Goal: Communication & Community: Share content

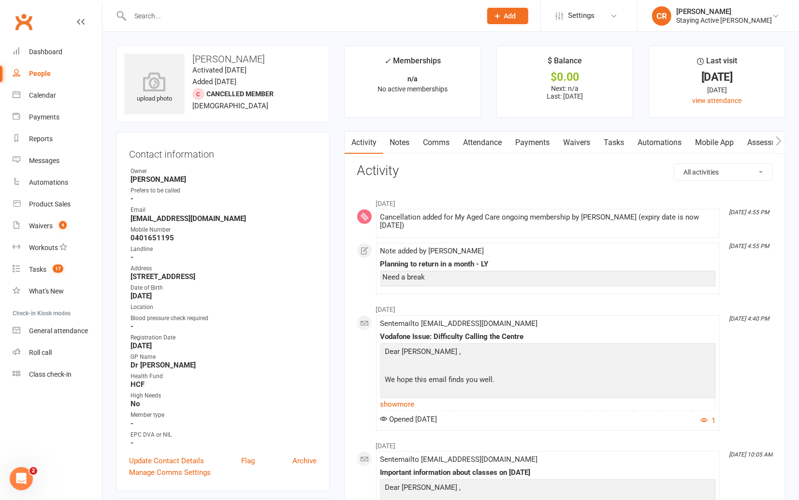
click at [307, 24] on div at bounding box center [295, 15] width 359 height 31
click at [305, 19] on input "text" at bounding box center [301, 16] width 348 height 14
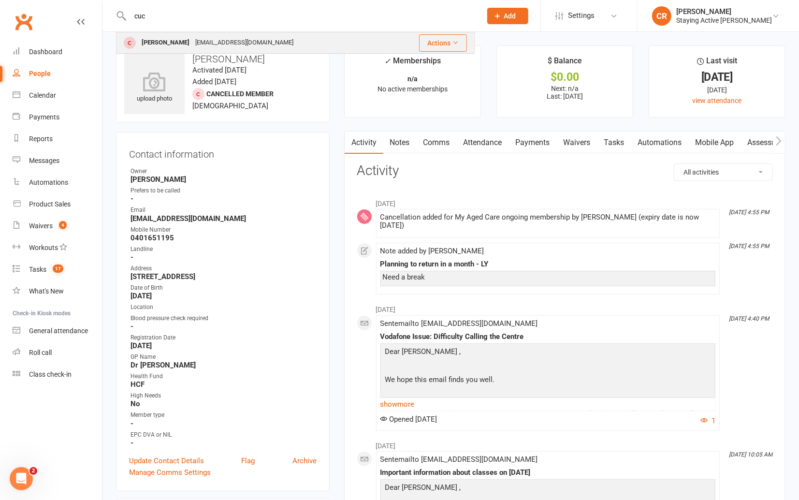
type input "cuc"
click at [275, 43] on div "[PERSON_NAME] [EMAIL_ADDRESS][DOMAIN_NAME]" at bounding box center [254, 43] width 274 height 20
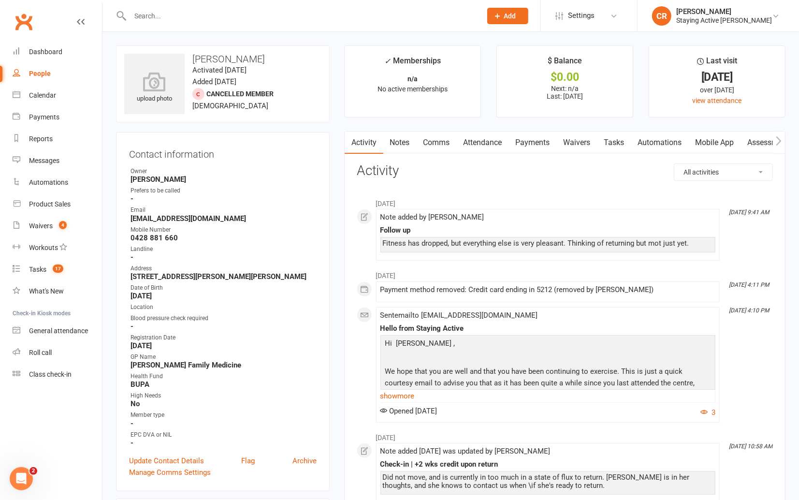
click at [447, 147] on link "Comms" at bounding box center [437, 142] width 40 height 22
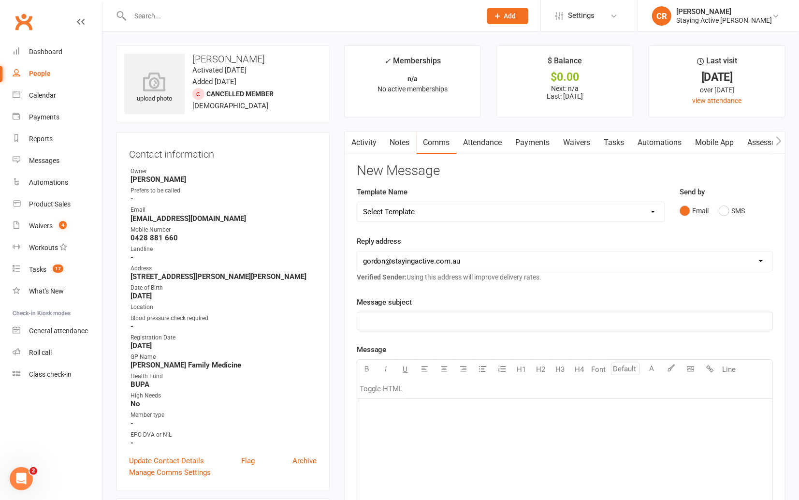
click at [486, 219] on select "Select Template [Email] 150 visits [Email] 6 month email [Email] 9:30am Zoom Cl…" at bounding box center [510, 211] width 307 height 19
select select "1"
click at [357, 202] on select "Select Template [Email] 150 visits [Email] 6 month email [Email] 9:30am Zoom Cl…" at bounding box center [510, 211] width 307 height 19
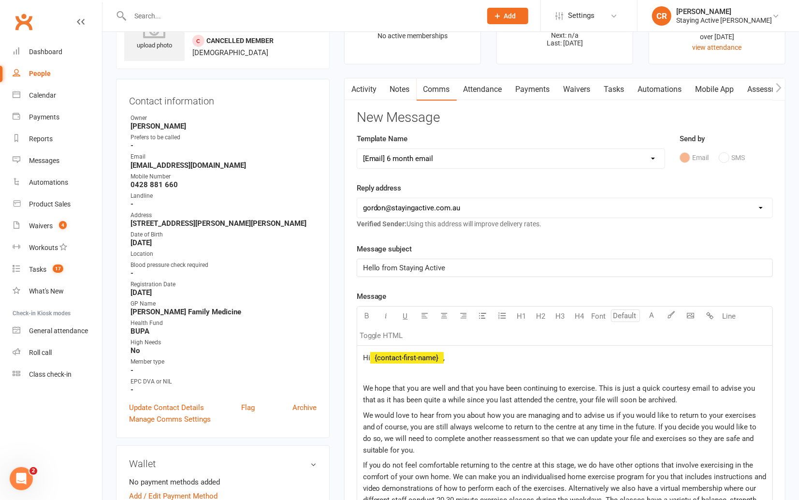
scroll to position [147, 0]
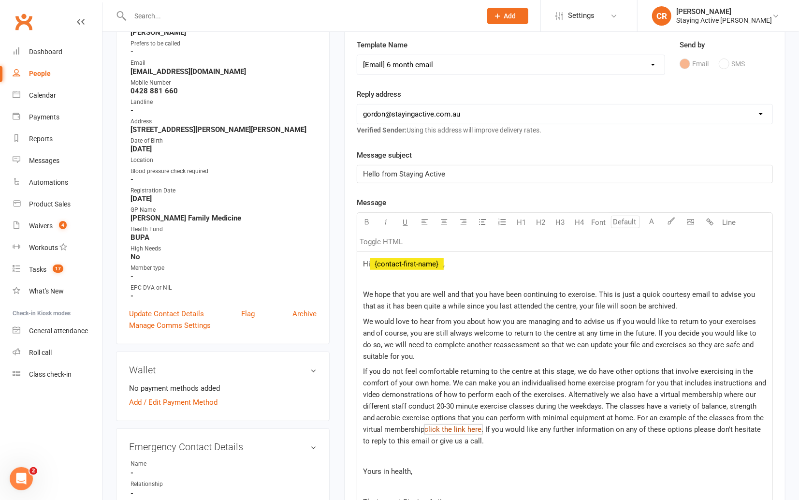
click at [436, 428] on span "click the link here" at bounding box center [453, 429] width 57 height 9
click at [472, 433] on p "If you do not feel comfortable returning to the centre at this stage, we do hav…" at bounding box center [565, 405] width 404 height 81
click at [472, 429] on span "click the link here" at bounding box center [453, 429] width 57 height 9
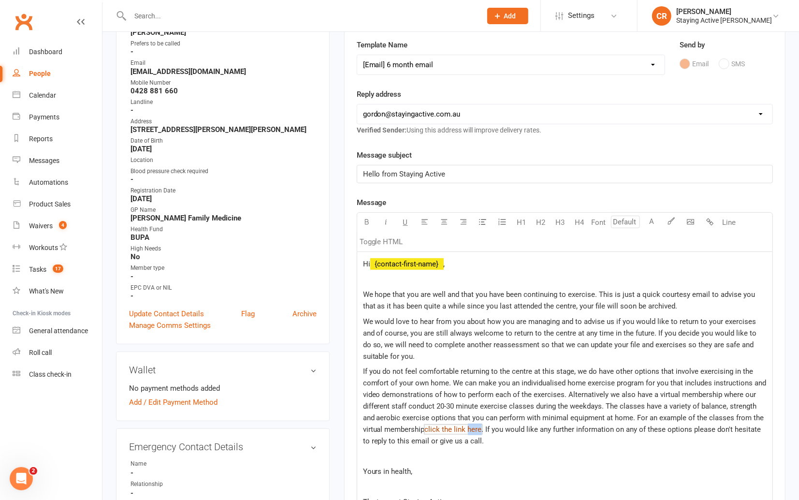
click at [472, 429] on span "click the link here" at bounding box center [453, 429] width 57 height 9
click at [475, 429] on span "click the link here" at bounding box center [453, 429] width 57 height 9
drag, startPoint x: 486, startPoint y: 430, endPoint x: 636, endPoint y: 415, distance: 150.1
click at [636, 415] on p "If you do not feel comfortable returning to the centre at this stage, we do hav…" at bounding box center [565, 405] width 404 height 81
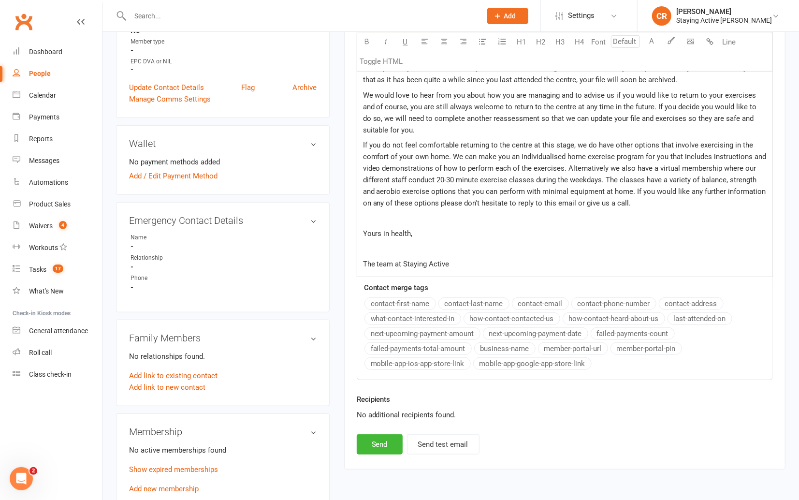
scroll to position [395, 0]
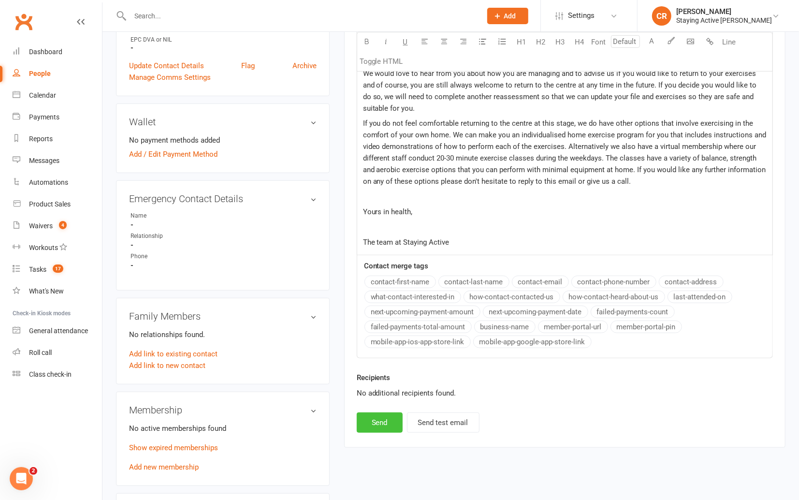
click at [387, 418] on button "Send" at bounding box center [380, 422] width 46 height 20
select select
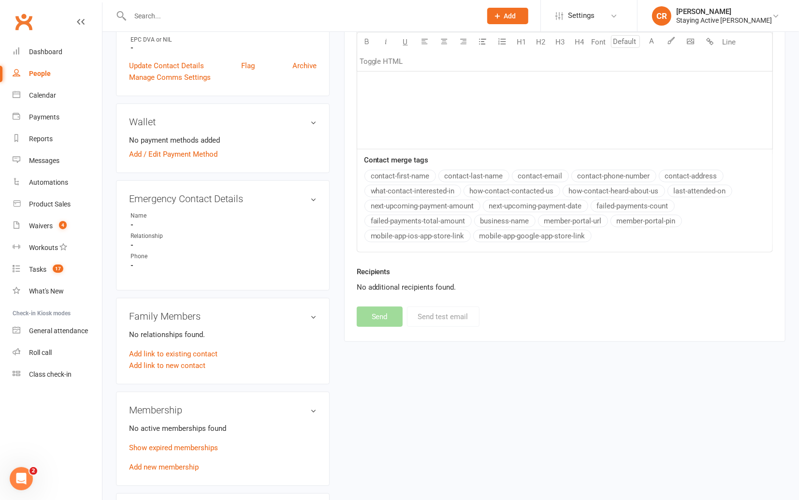
click at [290, 7] on div at bounding box center [295, 15] width 359 height 31
click at [290, 11] on input "text" at bounding box center [301, 16] width 348 height 14
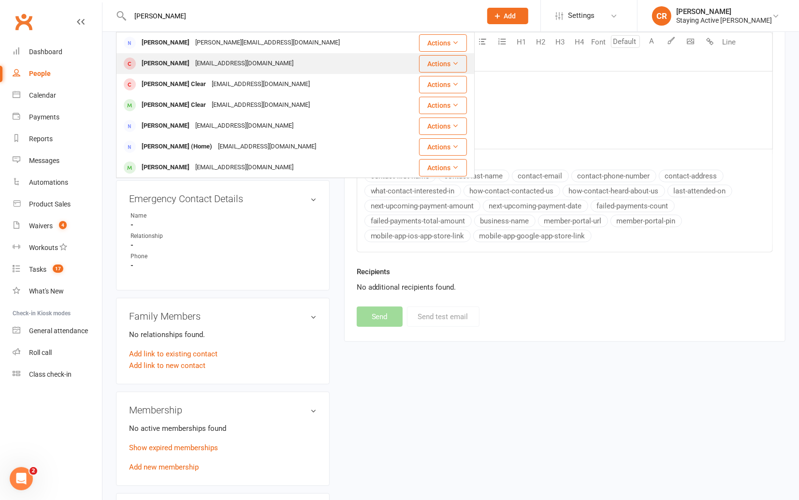
type input "[PERSON_NAME]"
click at [274, 63] on div "[PERSON_NAME] [EMAIL_ADDRESS][DOMAIN_NAME]" at bounding box center [260, 64] width 287 height 20
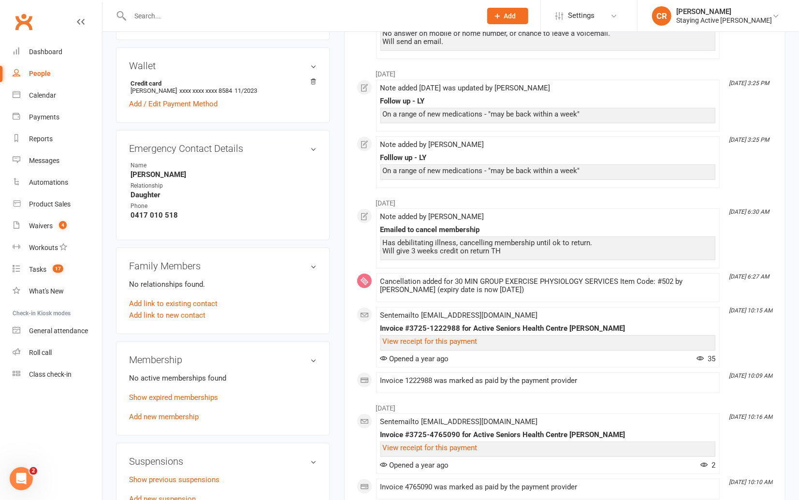
scroll to position [496, 0]
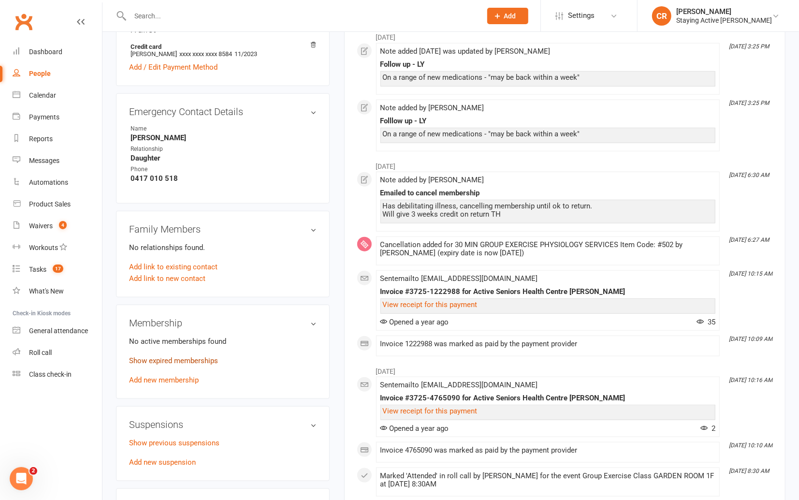
click at [212, 356] on link "Show expired memberships" at bounding box center [173, 360] width 89 height 9
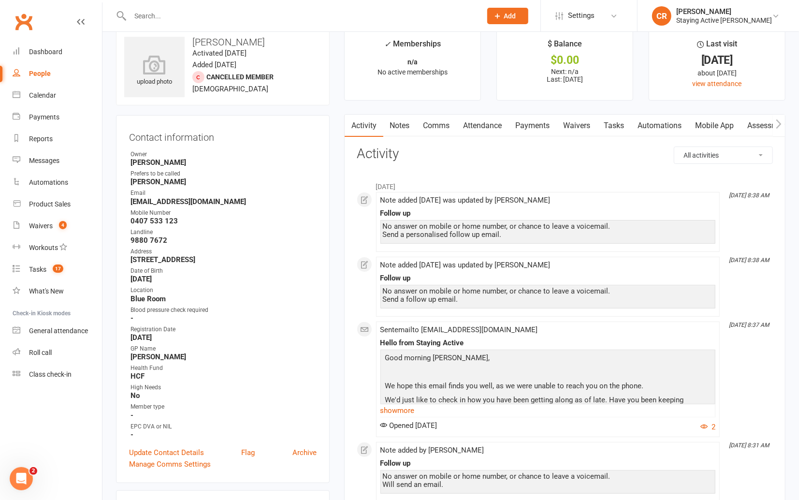
scroll to position [0, 0]
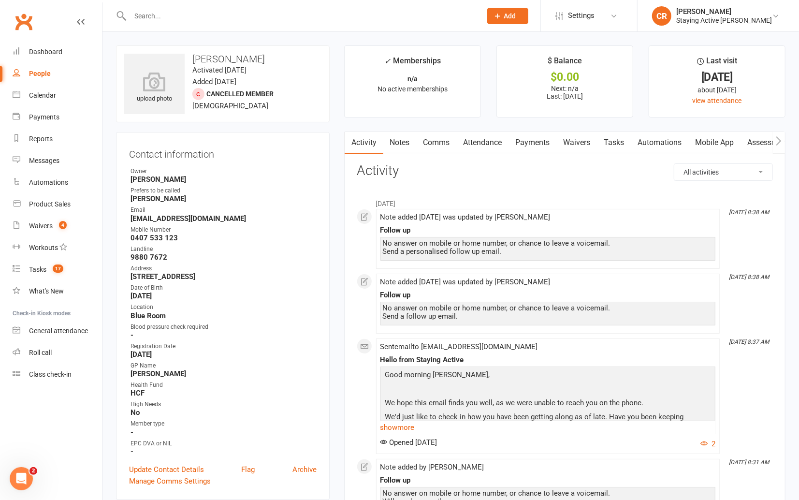
click at [467, 149] on link "Attendance" at bounding box center [483, 142] width 52 height 22
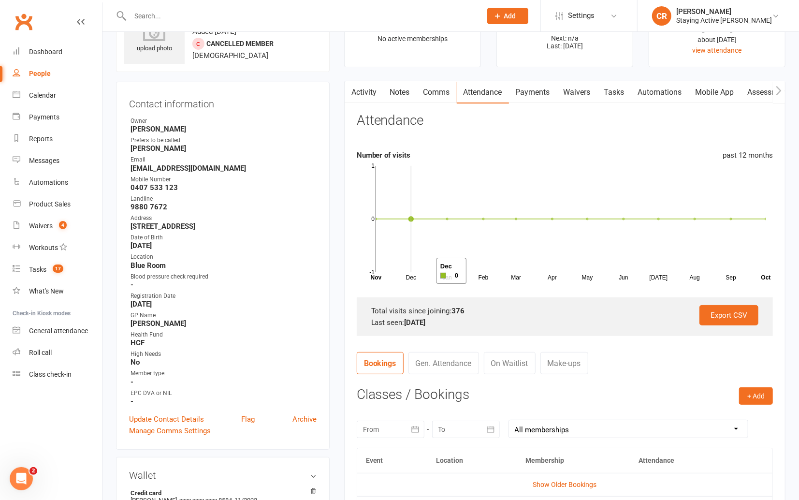
scroll to position [11, 0]
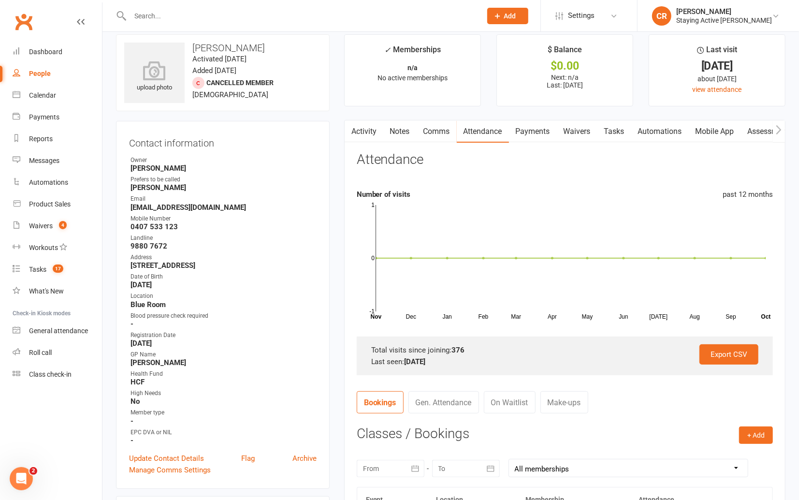
click at [441, 134] on link "Comms" at bounding box center [437, 131] width 40 height 22
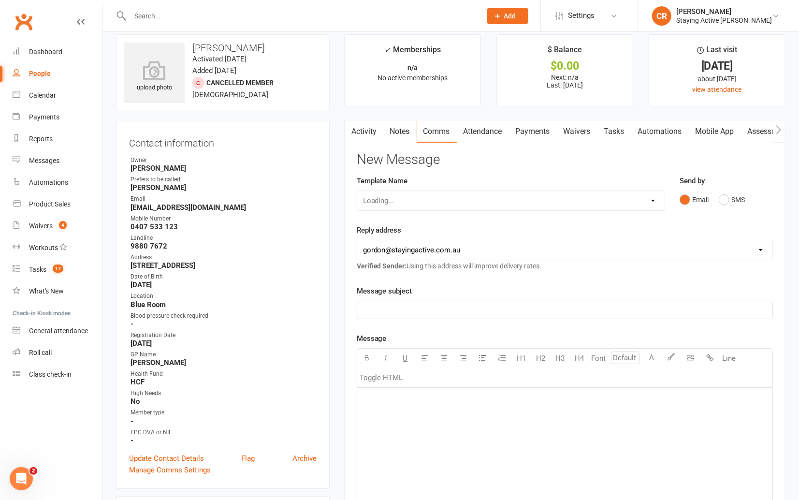
click at [505, 200] on div "Loading..." at bounding box center [511, 200] width 308 height 20
click at [513, 201] on select "Select Template [Email] 150 visits [Email] 6 month email [Email] 9:30am Zoom Cl…" at bounding box center [510, 200] width 307 height 19
select select "1"
click at [357, 191] on select "Select Template [Email] 150 visits [Email] 6 month email [Email] 9:30am Zoom Cl…" at bounding box center [510, 200] width 307 height 19
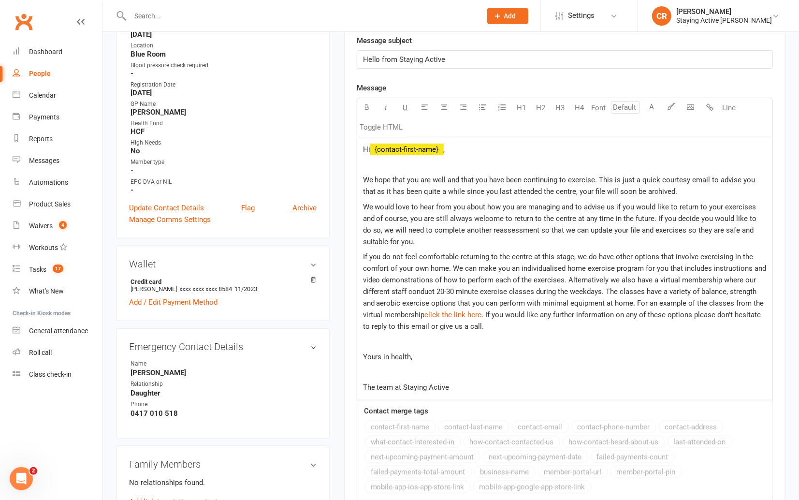
scroll to position [310, 0]
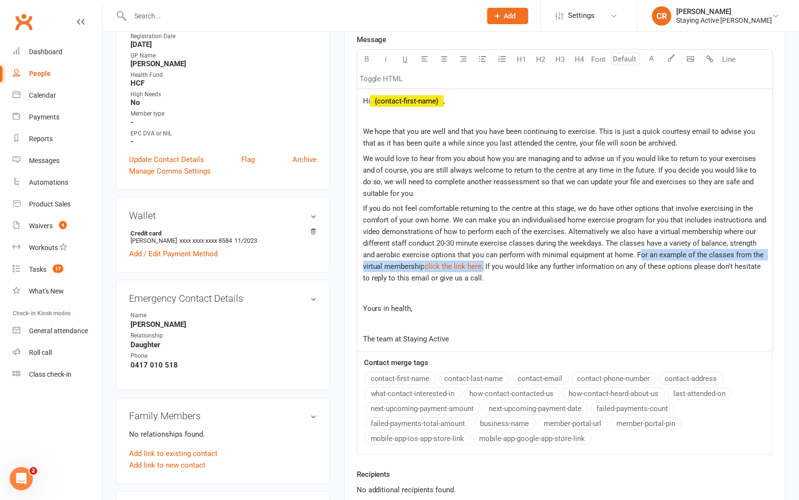
drag, startPoint x: 485, startPoint y: 264, endPoint x: 638, endPoint y: 253, distance: 153.1
click at [638, 253] on p "If you do not feel comfortable returning to the centre at this stage, we do hav…" at bounding box center [565, 243] width 404 height 81
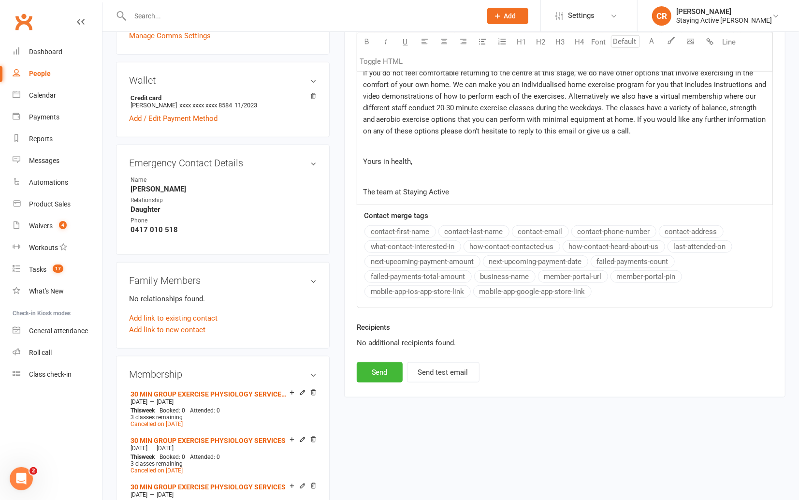
scroll to position [458, 0]
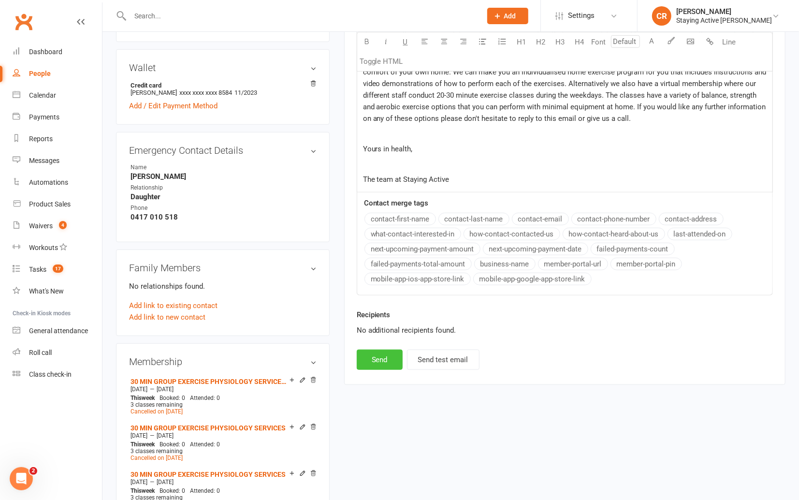
click at [371, 359] on button "Send" at bounding box center [380, 359] width 46 height 20
select select
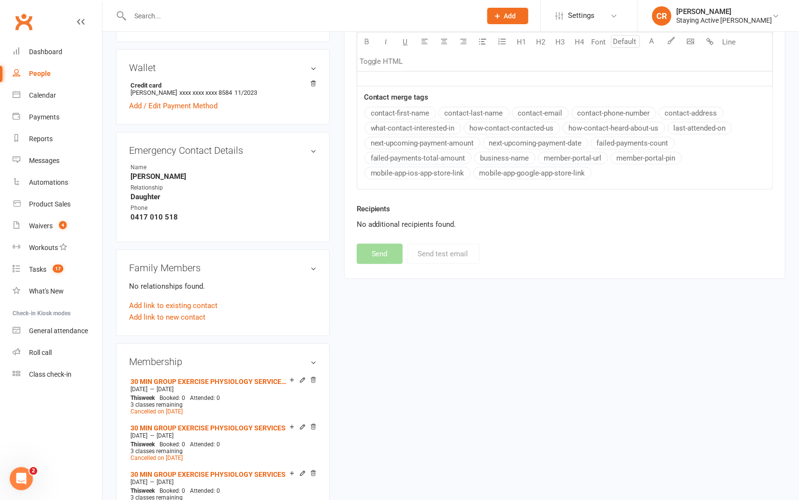
click at [338, 15] on input "text" at bounding box center [301, 16] width 348 height 14
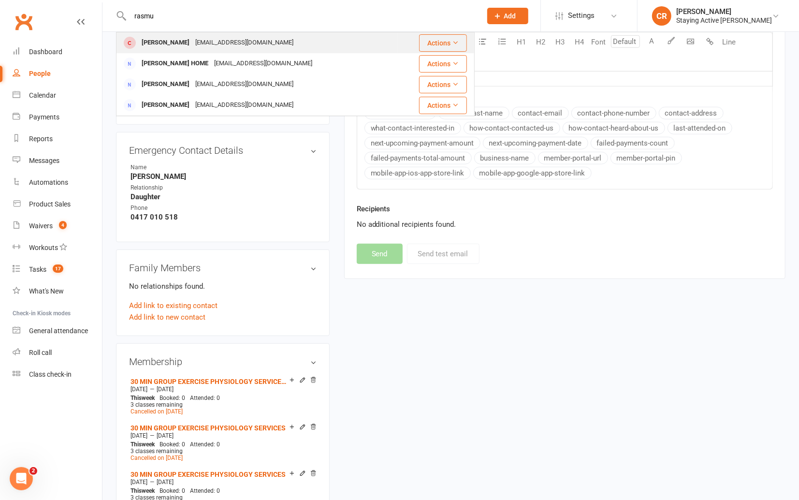
type input "rasmu"
click at [303, 38] on div "[PERSON_NAME] [EMAIL_ADDRESS][DOMAIN_NAME]" at bounding box center [257, 43] width 280 height 20
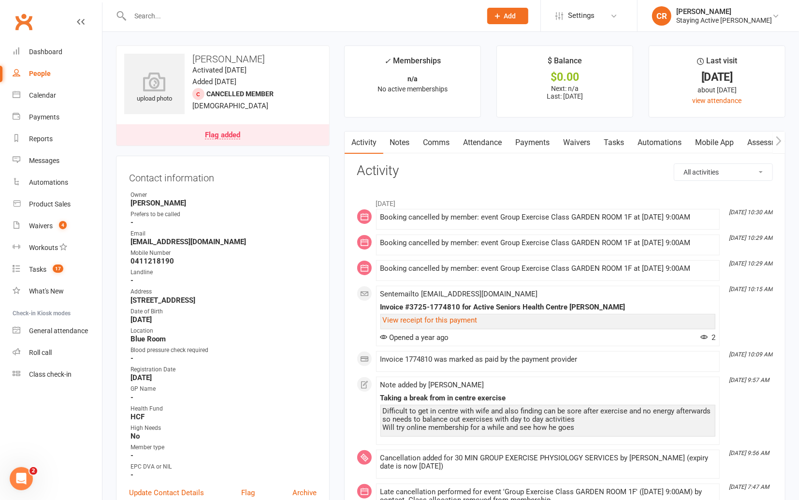
click at [405, 135] on link "Notes" at bounding box center [399, 142] width 33 height 22
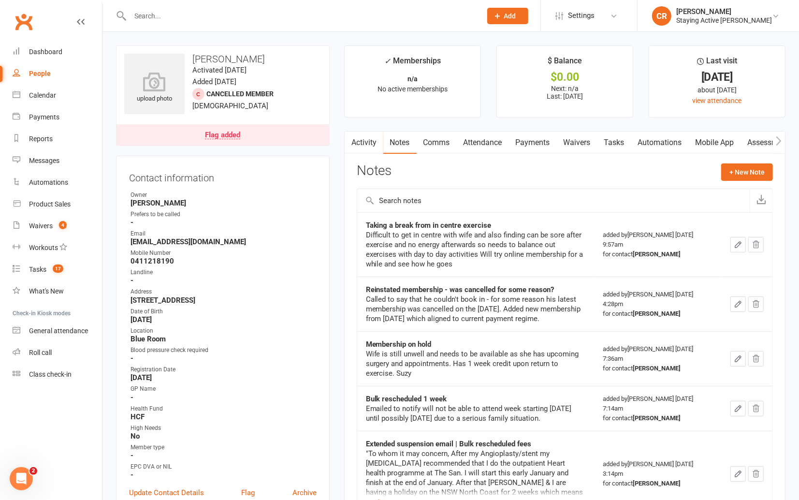
click at [355, 18] on input "text" at bounding box center [301, 16] width 348 height 14
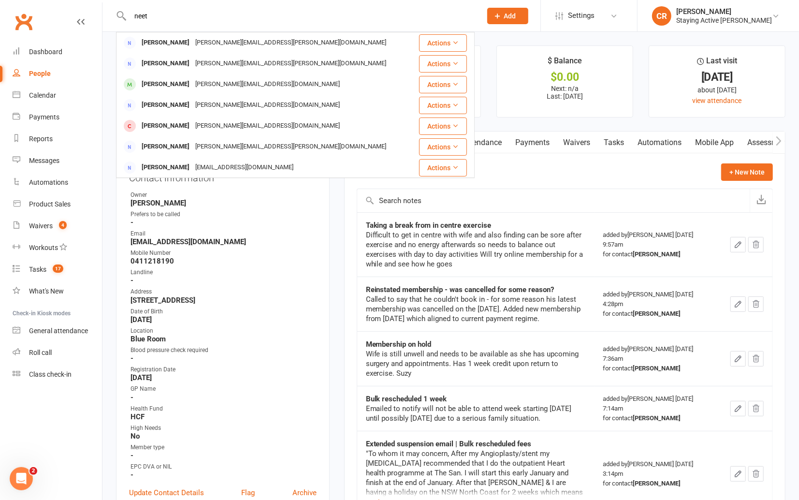
type input "neet"
click at [350, 268] on div "Activity Notes Comms Attendance Payments Waivers Tasks Automations Mobile App A…" at bounding box center [564, 486] width 441 height 711
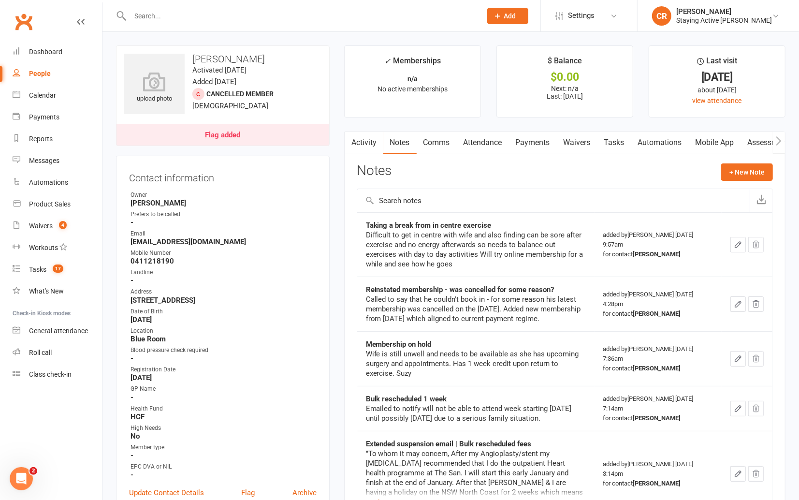
click at [444, 147] on link "Comms" at bounding box center [437, 142] width 40 height 22
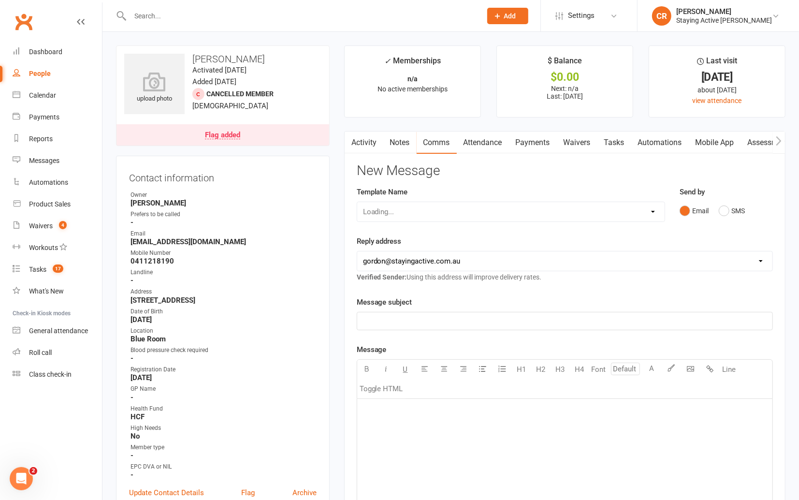
click at [437, 209] on div "Loading..." at bounding box center [511, 212] width 308 height 20
click at [504, 207] on select "Select Template [Email] 150 visits [Email] 6 month email [Email] 9:30am Zoom Cl…" at bounding box center [510, 211] width 307 height 19
select select "1"
click at [357, 202] on select "Select Template [Email] 150 visits [Email] 6 month email [Email] 9:30am Zoom Cl…" at bounding box center [510, 211] width 307 height 19
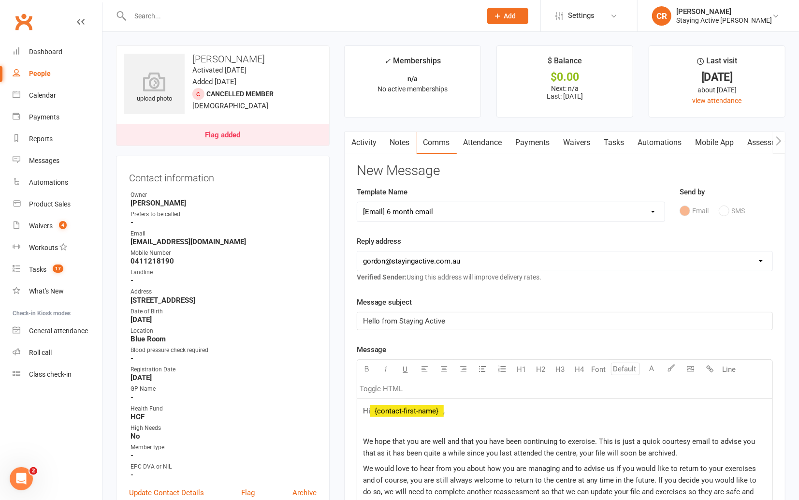
scroll to position [209, 0]
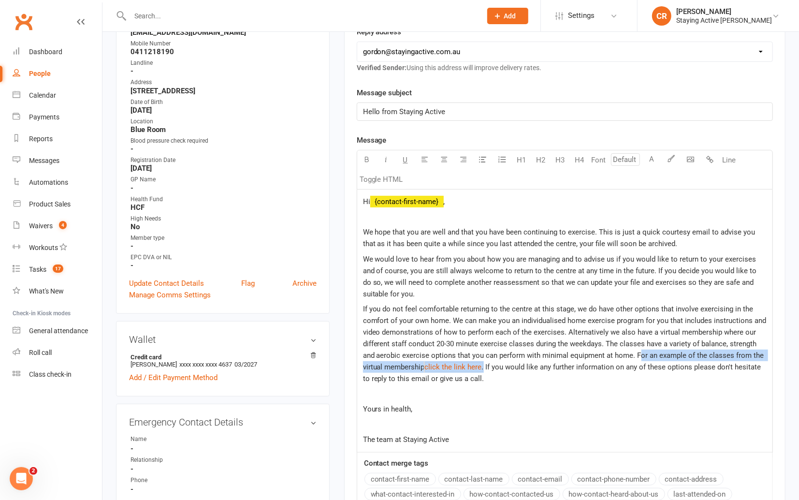
drag, startPoint x: 484, startPoint y: 365, endPoint x: 638, endPoint y: 353, distance: 154.1
click at [638, 353] on p "If you do not feel comfortable returning to the centre at this stage, we do hav…" at bounding box center [565, 343] width 404 height 81
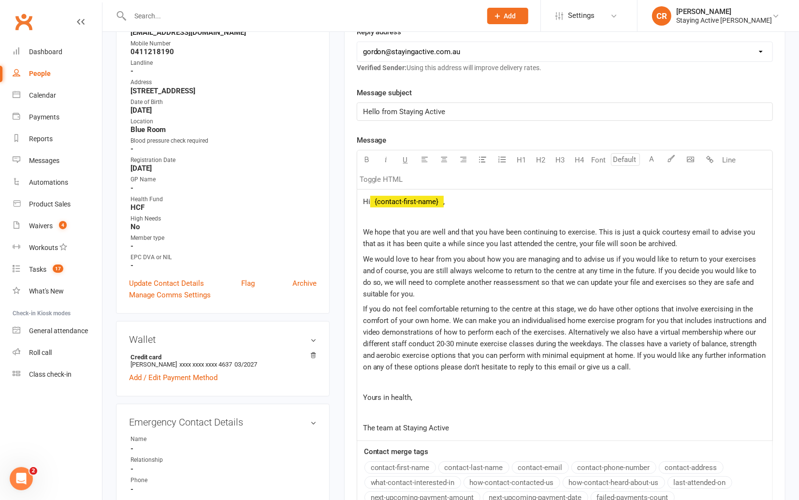
scroll to position [0, 0]
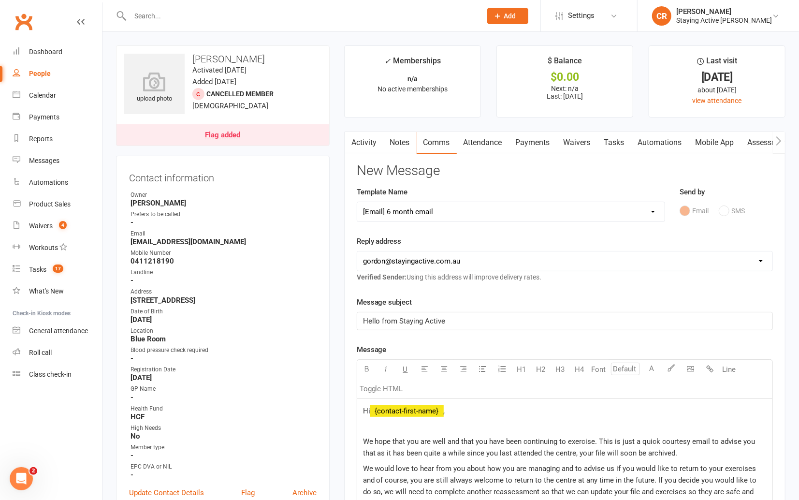
click at [284, 24] on div at bounding box center [295, 15] width 359 height 31
click at [259, 17] on input "text" at bounding box center [301, 16] width 348 height 14
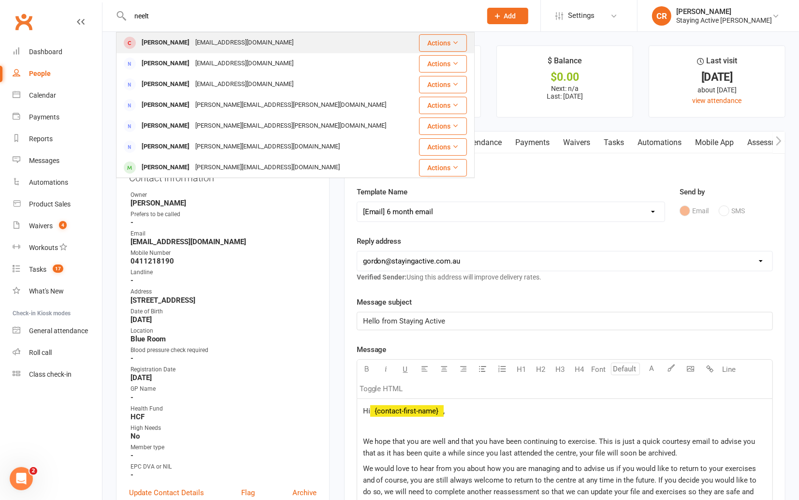
type input "neelt"
click at [246, 44] on div "[EMAIL_ADDRESS][DOMAIN_NAME]" at bounding box center [244, 43] width 104 height 14
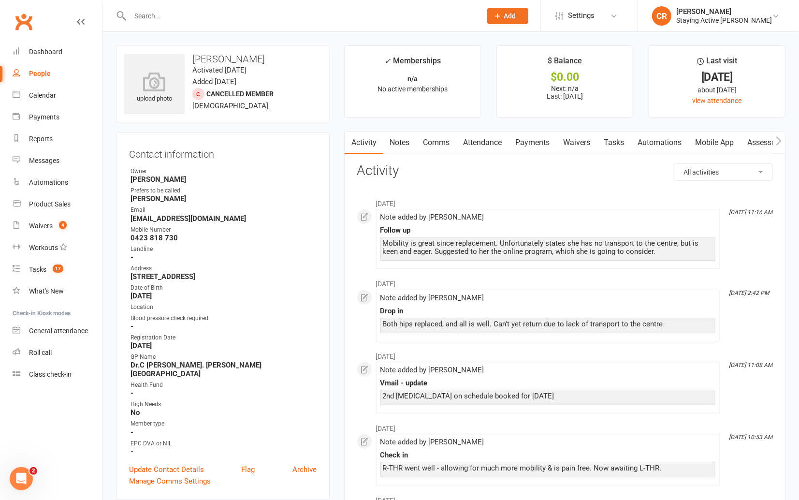
click at [401, 136] on link "Notes" at bounding box center [399, 142] width 33 height 22
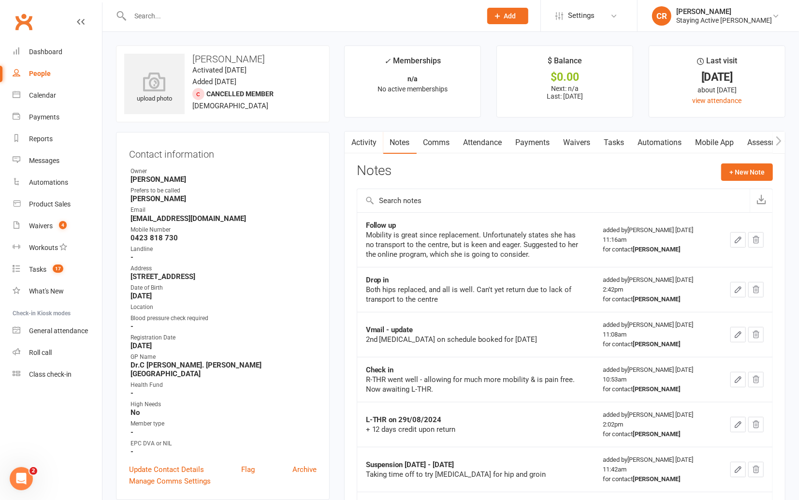
click at [430, 140] on link "Comms" at bounding box center [437, 142] width 40 height 22
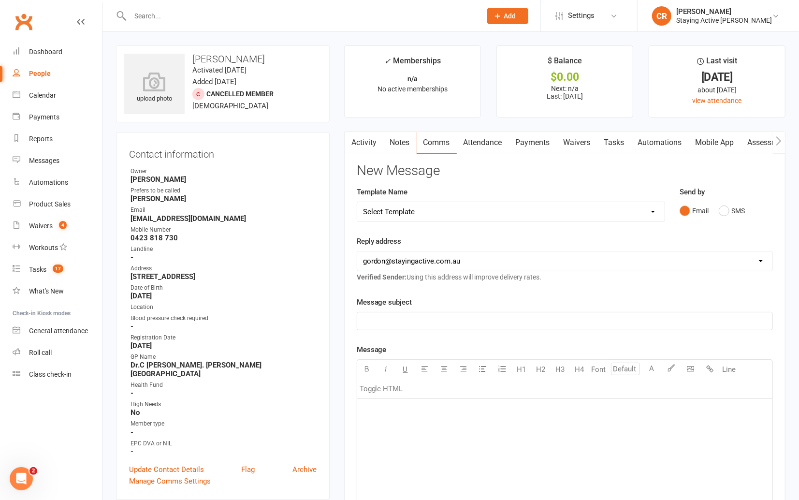
click at [463, 216] on select "Select Template [Email] 150 visits [Email] 6 month email [Email] 9:30am Zoom Cl…" at bounding box center [510, 211] width 307 height 19
select select "1"
click at [357, 202] on select "Select Template [Email] 150 visits [Email] 6 month email [Email] 9:30am Zoom Cl…" at bounding box center [510, 211] width 307 height 19
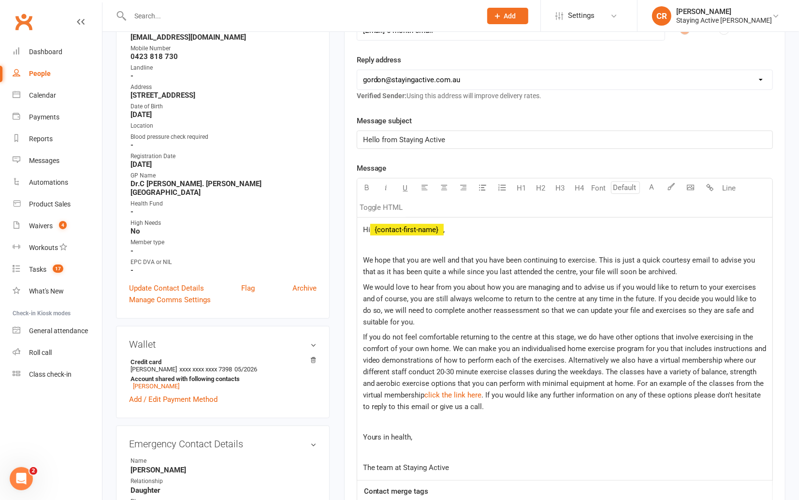
scroll to position [305, 0]
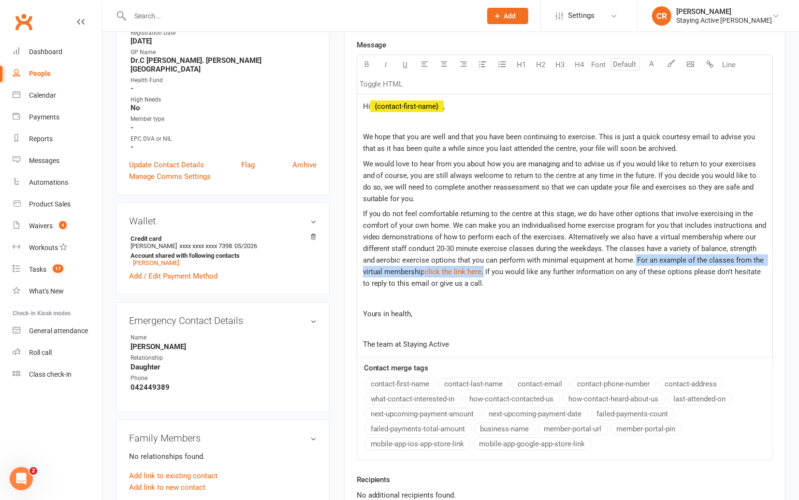
drag, startPoint x: 483, startPoint y: 271, endPoint x: 634, endPoint y: 262, distance: 150.6
click at [634, 262] on p "If you do not feel comfortable returning to the centre at this stage, we do hav…" at bounding box center [565, 248] width 404 height 81
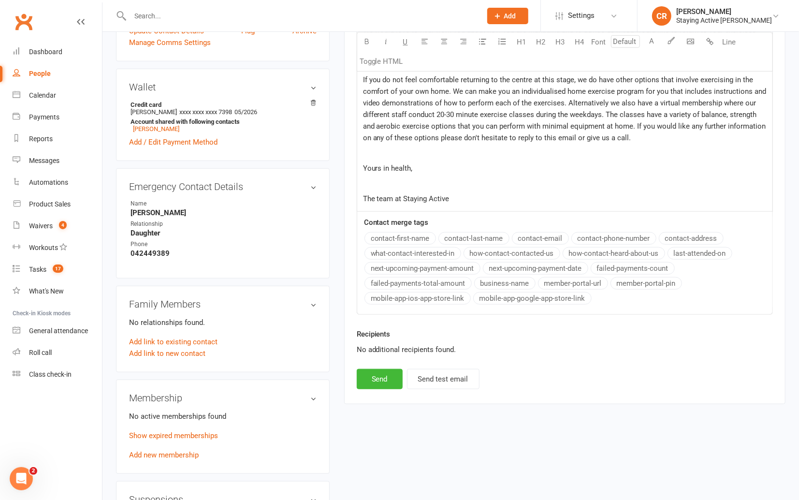
scroll to position [484, 0]
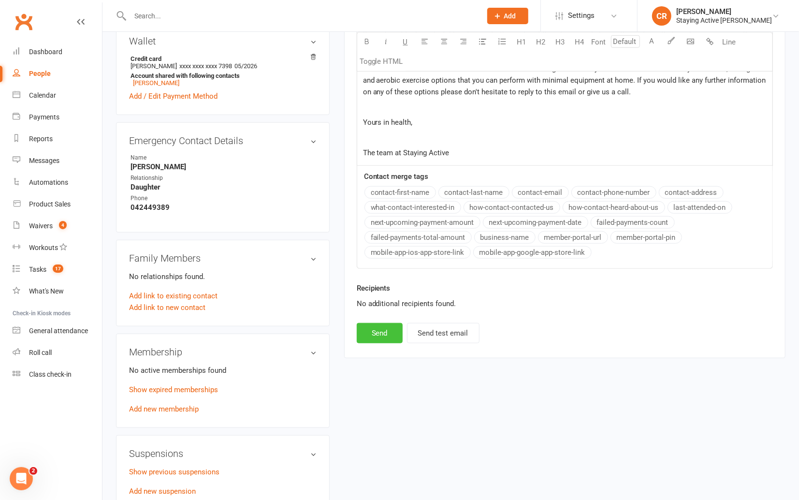
click at [398, 326] on button "Send" at bounding box center [380, 333] width 46 height 20
select select
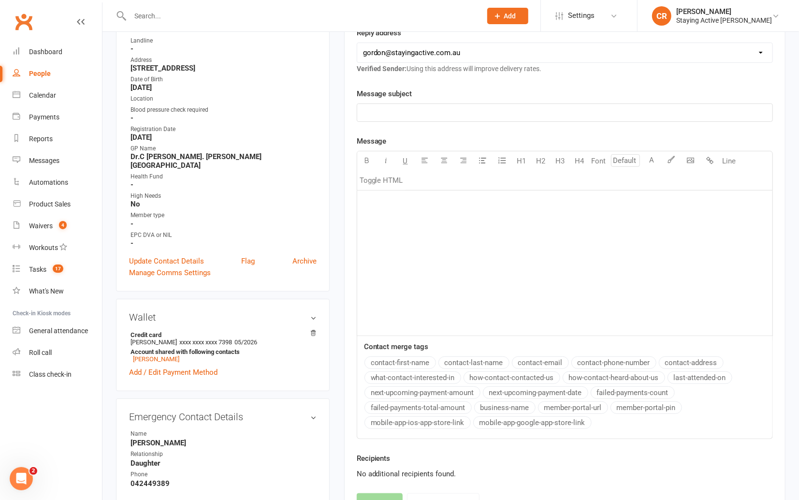
scroll to position [0, 0]
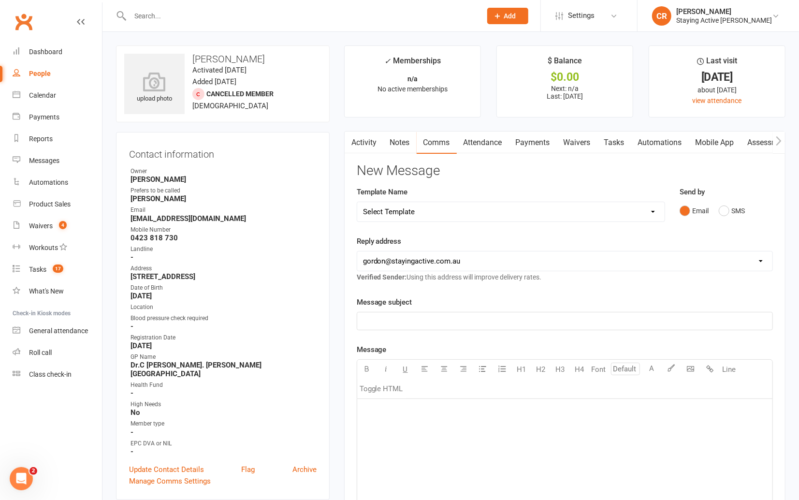
click at [373, 14] on input "text" at bounding box center [301, 16] width 348 height 14
type input "d"
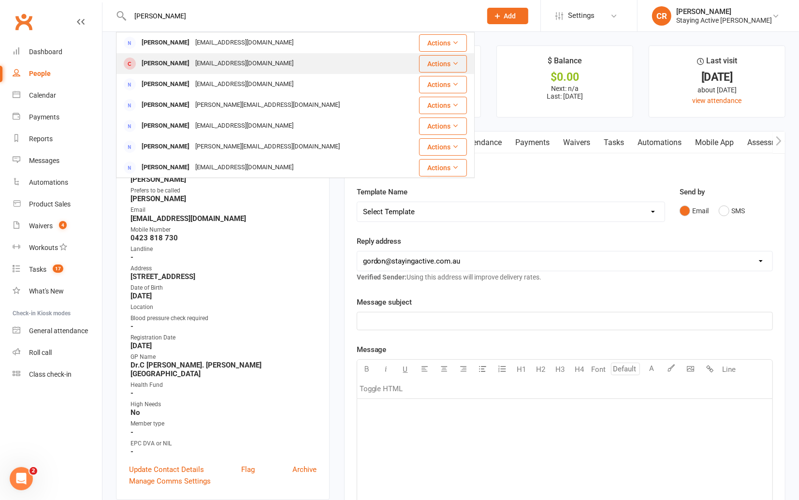
type input "[PERSON_NAME]"
click at [279, 62] on div "[PERSON_NAME] [EMAIL_ADDRESS][DOMAIN_NAME]" at bounding box center [265, 64] width 297 height 20
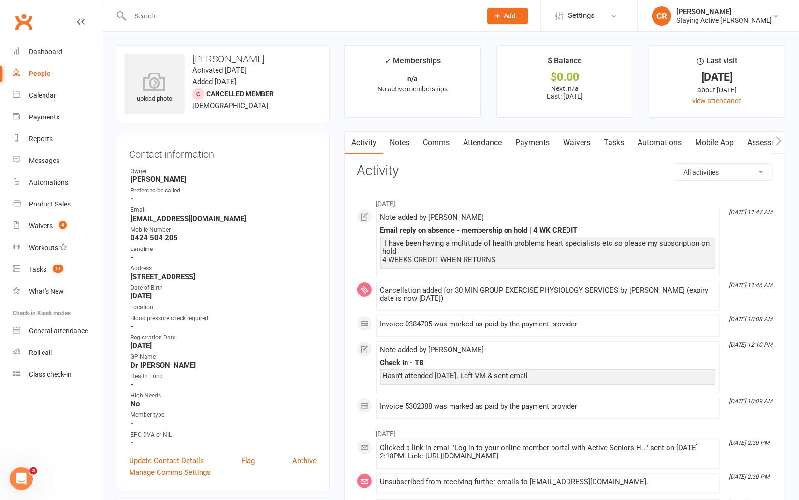
click at [406, 145] on link "Notes" at bounding box center [399, 142] width 33 height 22
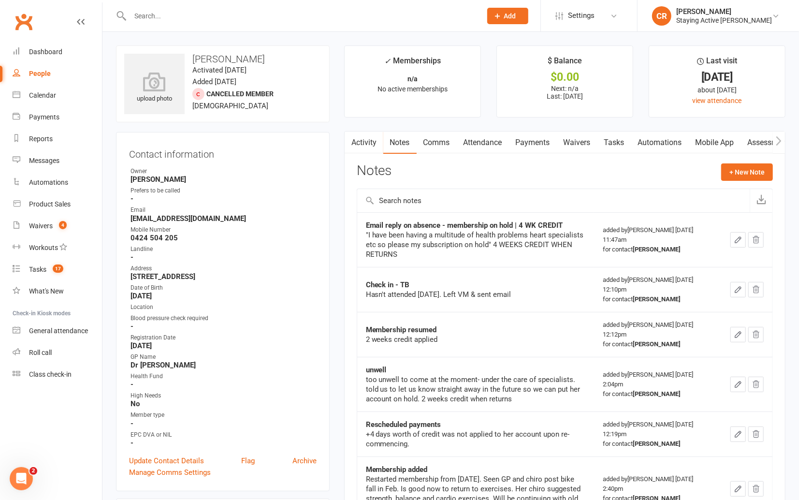
click at [231, 18] on input "text" at bounding box center [301, 16] width 348 height 14
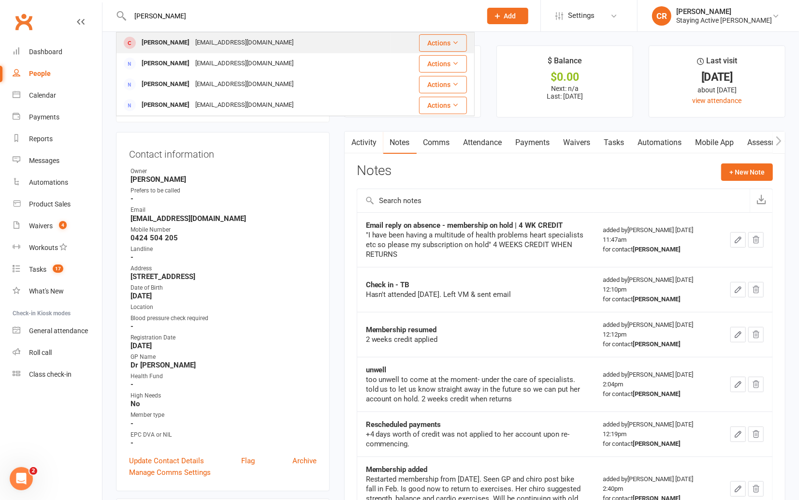
type input "[PERSON_NAME]"
click at [230, 43] on div "[EMAIL_ADDRESS][DOMAIN_NAME]" at bounding box center [244, 43] width 104 height 14
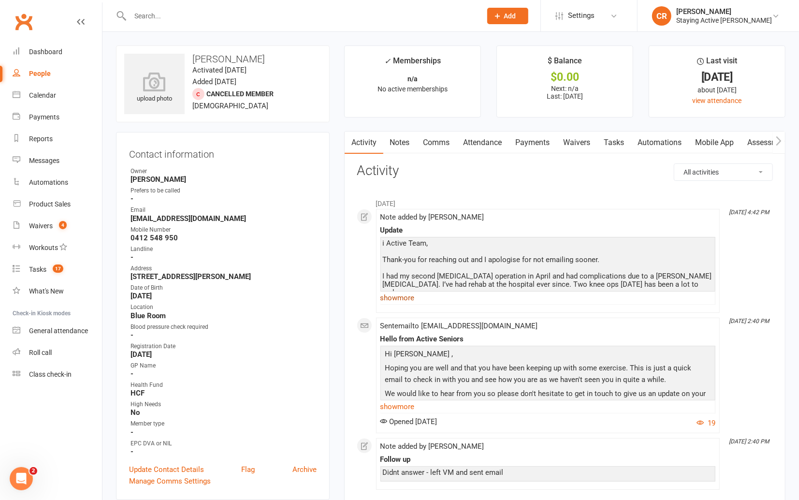
click at [401, 297] on link "show more" at bounding box center [547, 298] width 335 height 14
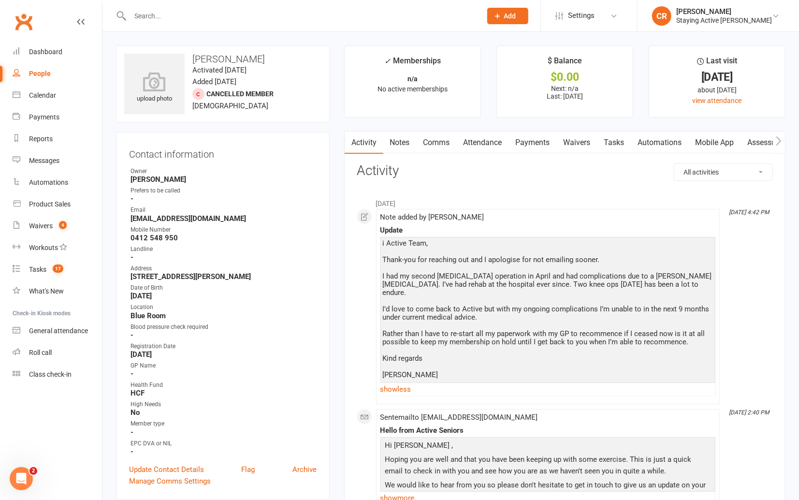
click at [317, 27] on div at bounding box center [295, 15] width 359 height 31
click at [317, 8] on div at bounding box center [295, 15] width 359 height 31
click at [305, 11] on input "text" at bounding box center [301, 16] width 348 height 14
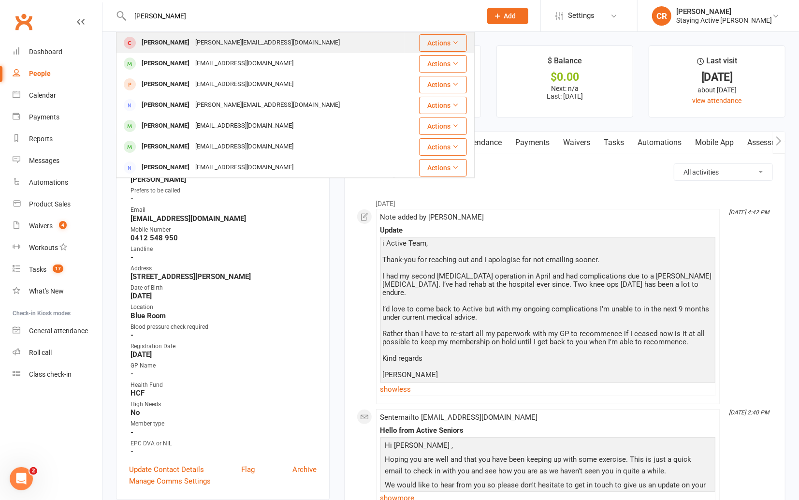
type input "[PERSON_NAME]"
click at [284, 44] on div "Jill Armstrong [EMAIL_ADDRESS][PERSON_NAME][DOMAIN_NAME]" at bounding box center [260, 43] width 287 height 20
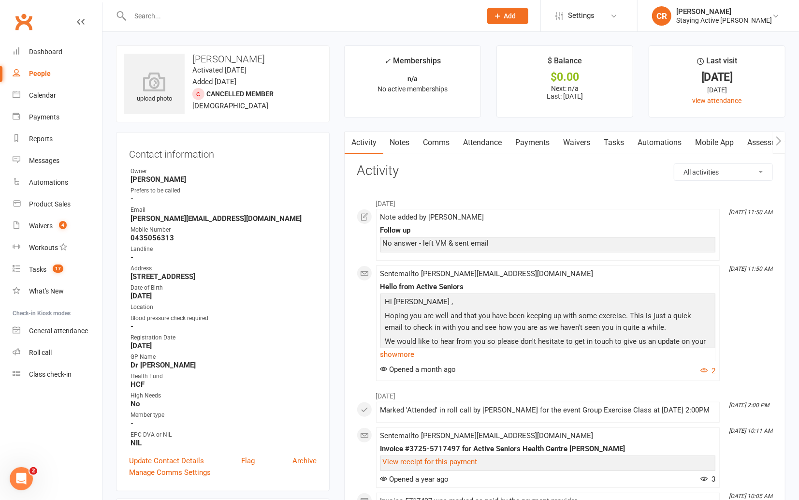
click at [444, 145] on link "Comms" at bounding box center [437, 142] width 40 height 22
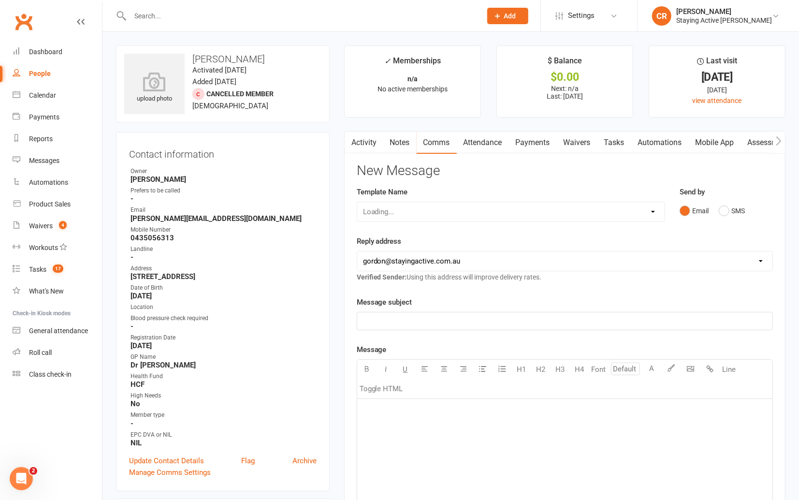
click at [440, 213] on div "Loading..." at bounding box center [511, 212] width 308 height 20
click at [569, 212] on select "Select Template [Email] 150 visits [Email] 6 month email [Email] 9:30am Zoom Cl…" at bounding box center [510, 211] width 307 height 19
select select "1"
click at [357, 202] on select "Select Template [Email] 150 visits [Email] 6 month email [Email] 9:30am Zoom Cl…" at bounding box center [510, 211] width 307 height 19
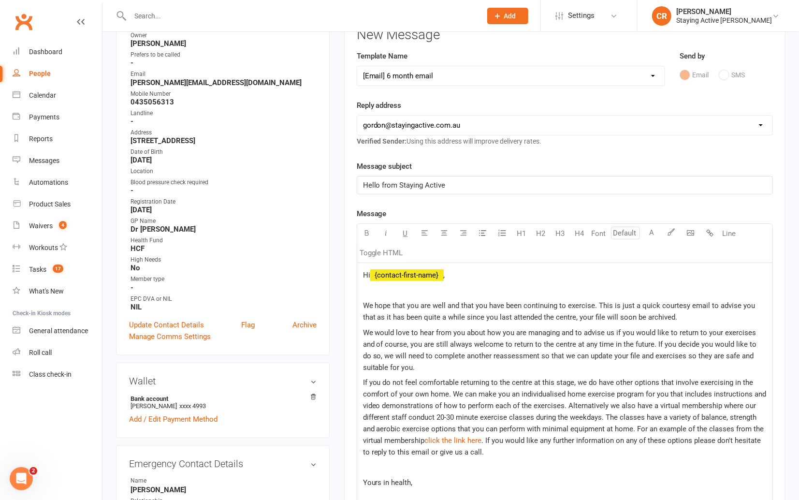
scroll to position [235, 0]
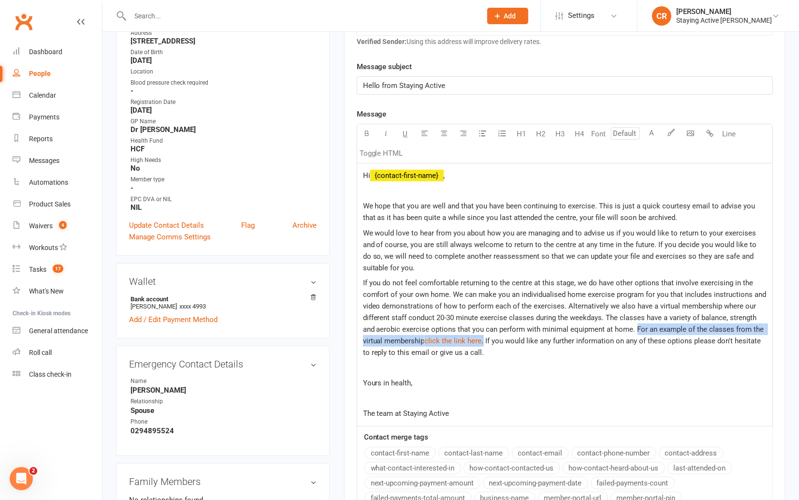
drag, startPoint x: 634, startPoint y: 326, endPoint x: 484, endPoint y: 342, distance: 151.1
click at [484, 342] on p "If you do not feel comfortable returning to the centre at this stage, we do hav…" at bounding box center [565, 317] width 404 height 81
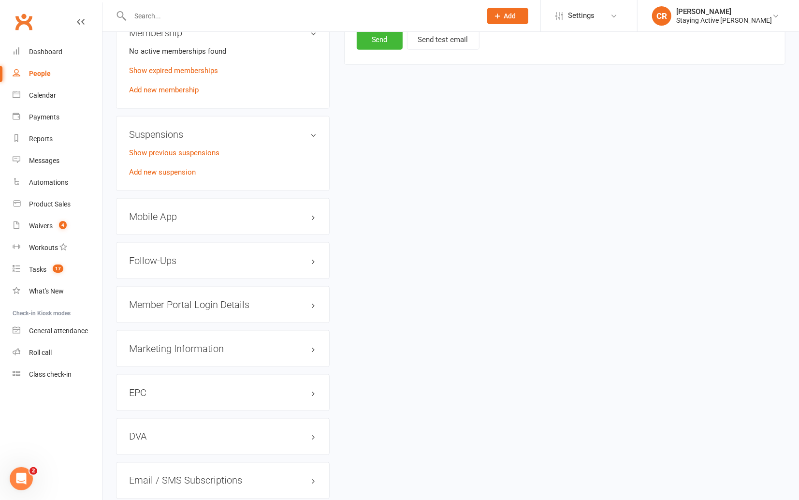
scroll to position [576, 0]
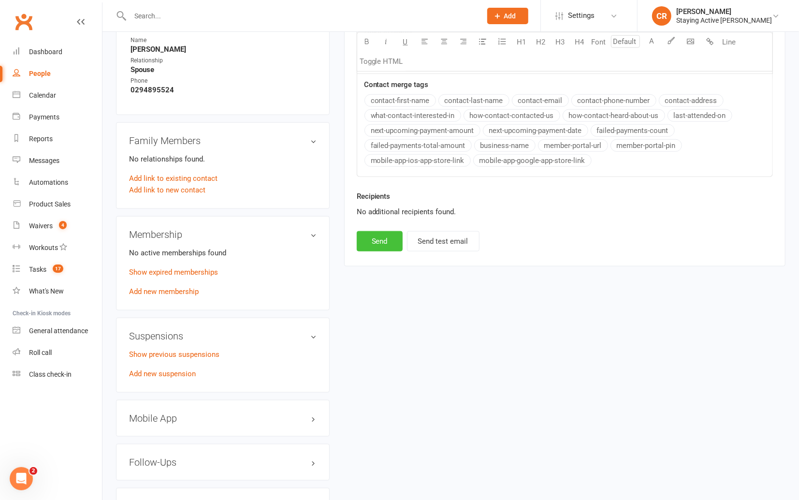
click at [379, 236] on button "Send" at bounding box center [380, 241] width 46 height 20
select select
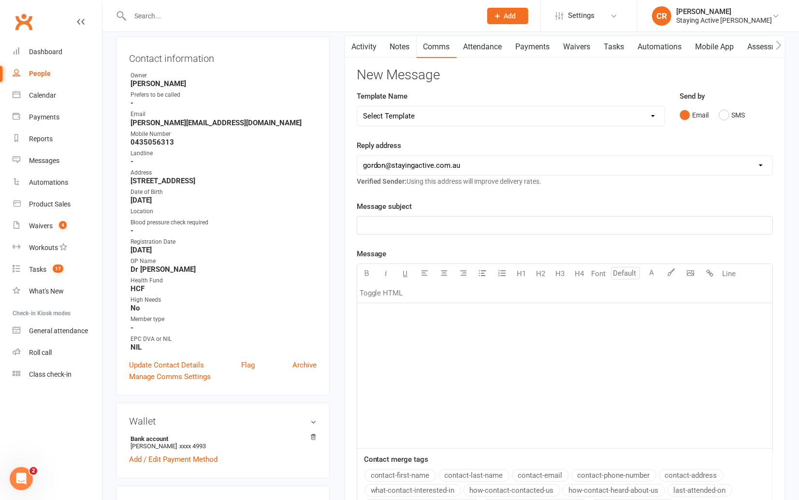
scroll to position [0, 0]
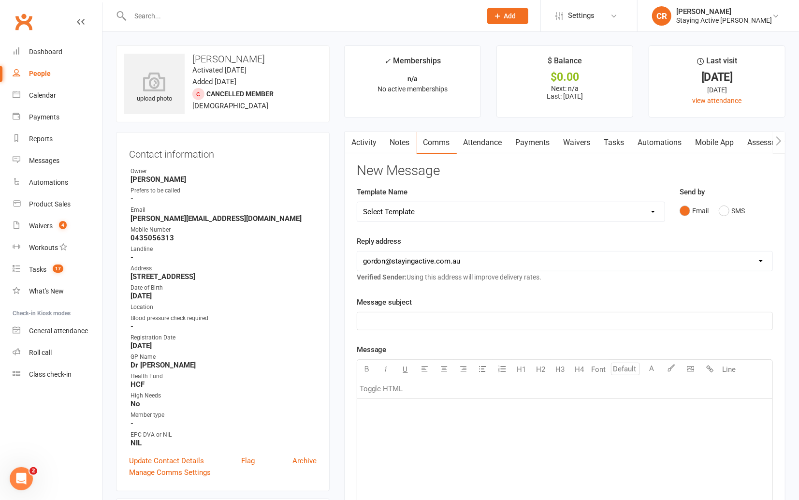
click at [310, 10] on input "text" at bounding box center [301, 16] width 348 height 14
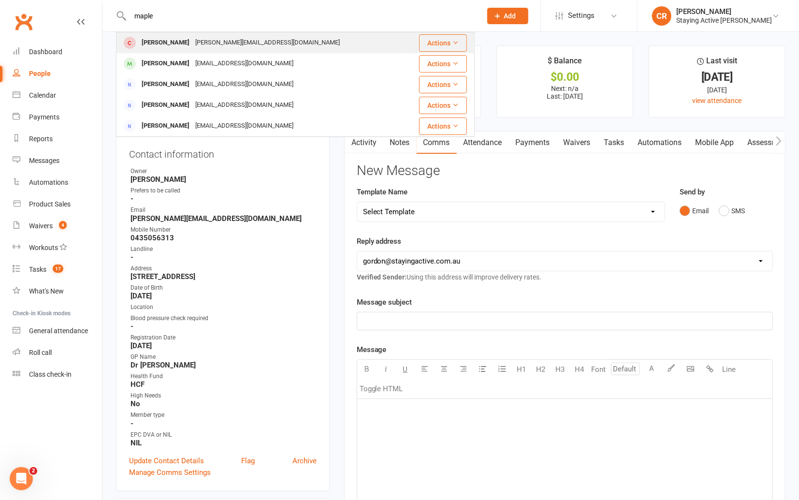
type input "maple"
click at [302, 37] on div "[PERSON_NAME] [PERSON_NAME][EMAIL_ADDRESS][DOMAIN_NAME]" at bounding box center [260, 43] width 287 height 20
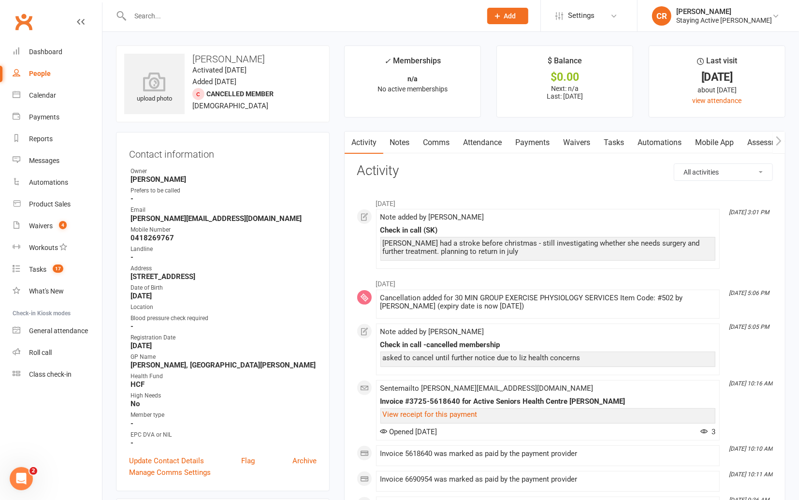
click at [295, 9] on input "text" at bounding box center [301, 16] width 348 height 14
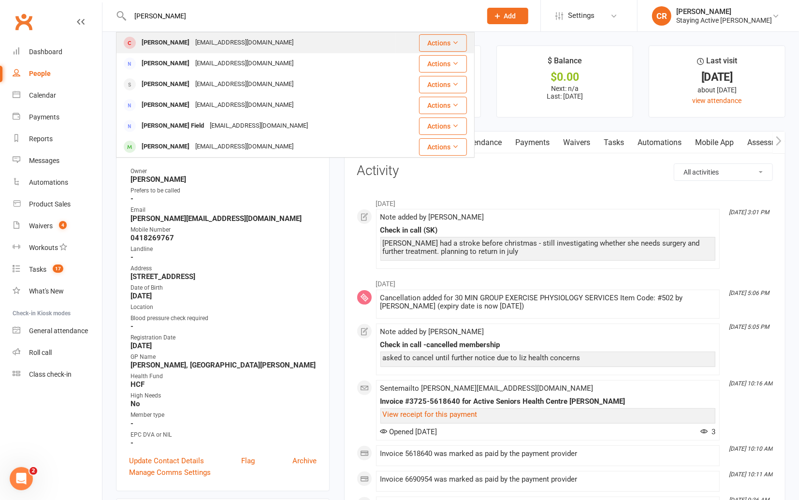
type input "[PERSON_NAME]"
click at [283, 34] on div "[PERSON_NAME] [PERSON_NAME][EMAIL_ADDRESS][DOMAIN_NAME]" at bounding box center [256, 43] width 278 height 20
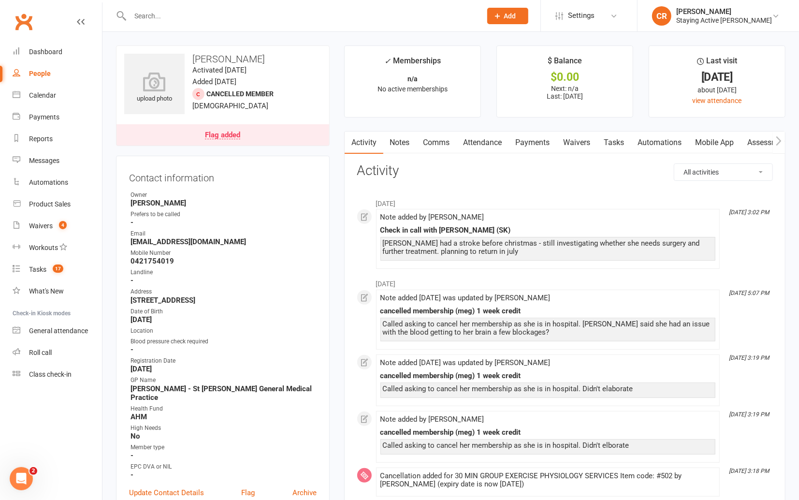
click at [238, 23] on div at bounding box center [295, 15] width 359 height 31
click at [238, 2] on div at bounding box center [295, 15] width 359 height 31
click at [223, 24] on div at bounding box center [295, 15] width 359 height 31
click at [223, 16] on input "text" at bounding box center [301, 16] width 348 height 14
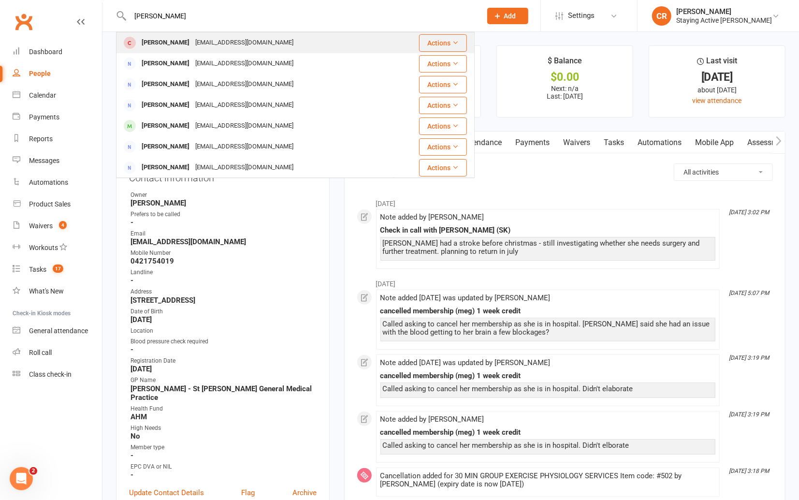
type input "[PERSON_NAME]"
click at [208, 44] on div "[EMAIL_ADDRESS][DOMAIN_NAME]" at bounding box center [244, 43] width 104 height 14
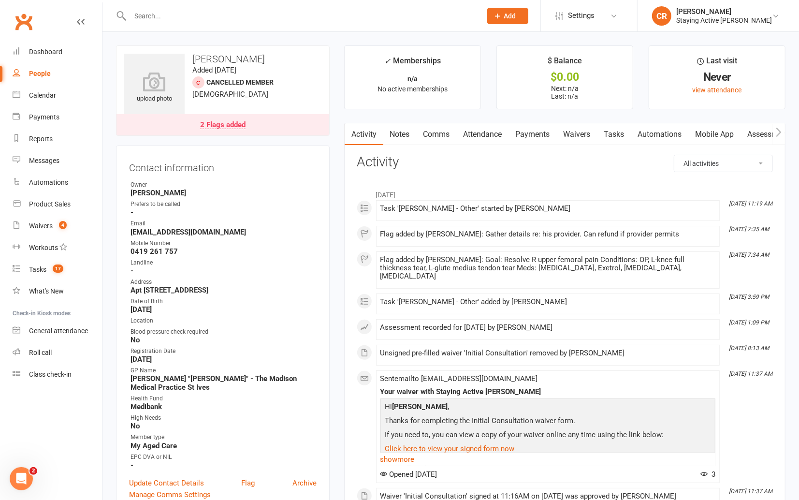
click at [400, 139] on link "Notes" at bounding box center [399, 134] width 33 height 22
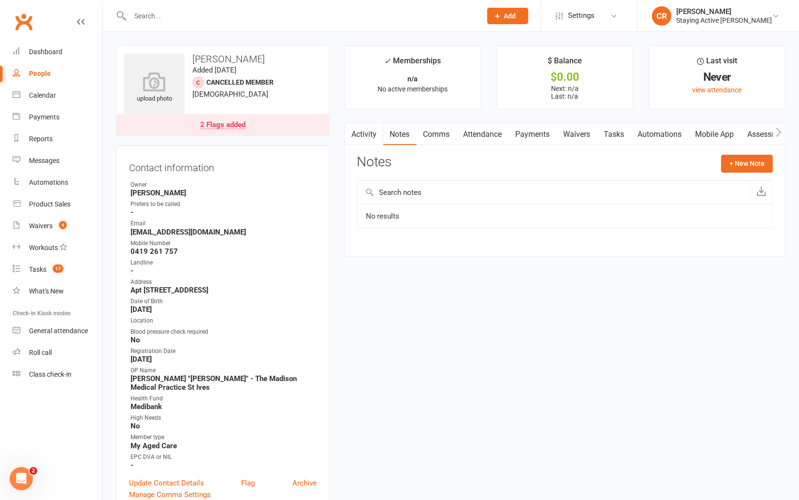
click at [372, 134] on link "Activity" at bounding box center [364, 134] width 39 height 22
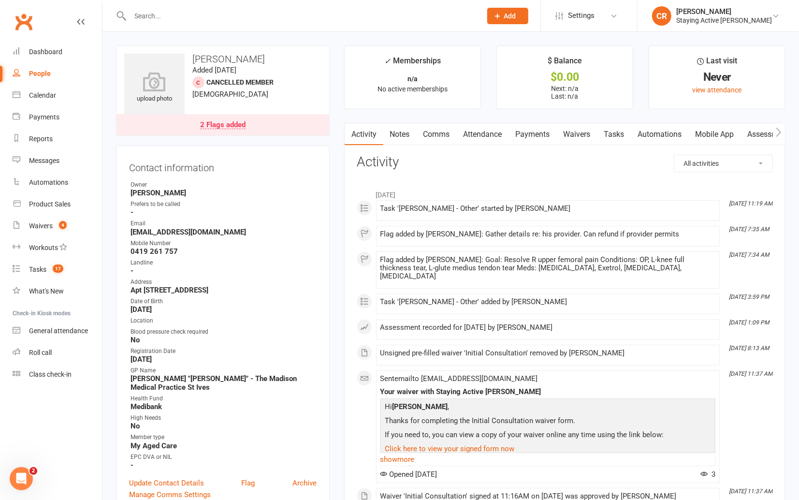
click at [273, 125] on link "2 Flags added" at bounding box center [222, 124] width 213 height 21
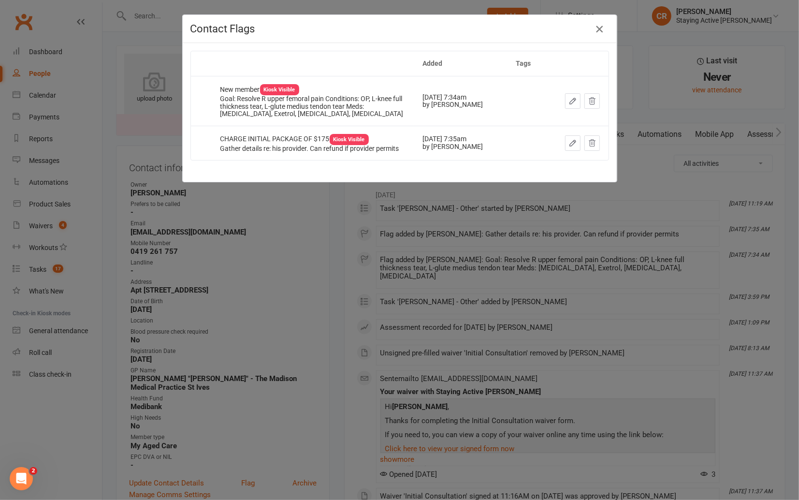
click at [596, 30] on icon "button" at bounding box center [600, 29] width 12 height 12
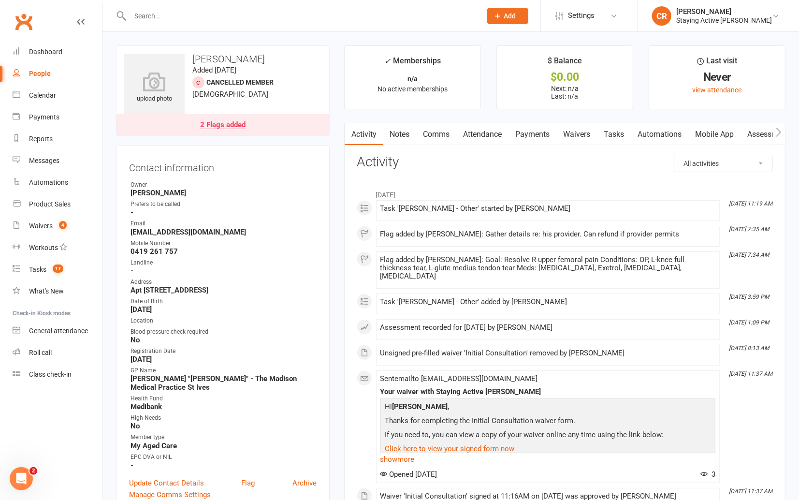
click at [285, 14] on input "text" at bounding box center [301, 16] width 348 height 14
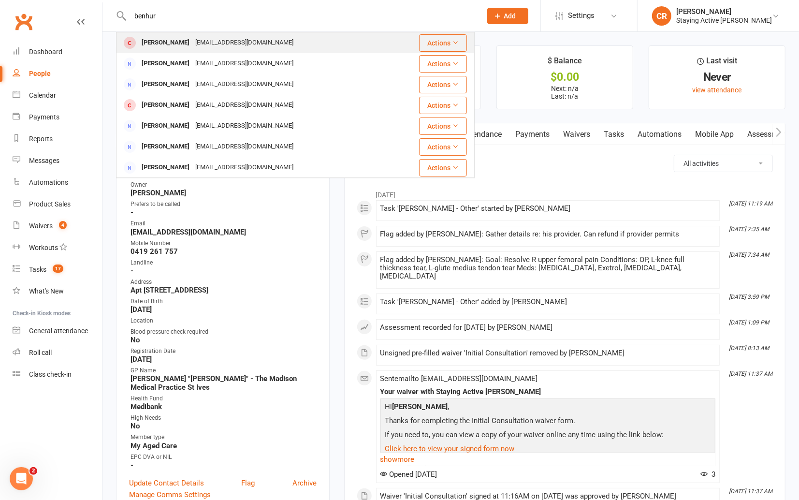
type input "benhur"
click at [271, 41] on div "[PERSON_NAME] [EMAIL_ADDRESS][DOMAIN_NAME]" at bounding box center [267, 43] width 301 height 20
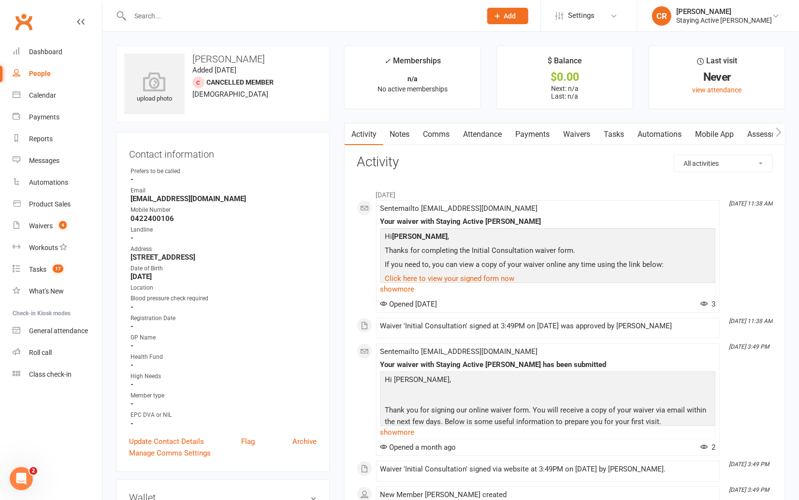
click at [749, 135] on link "Assessments" at bounding box center [770, 134] width 59 height 22
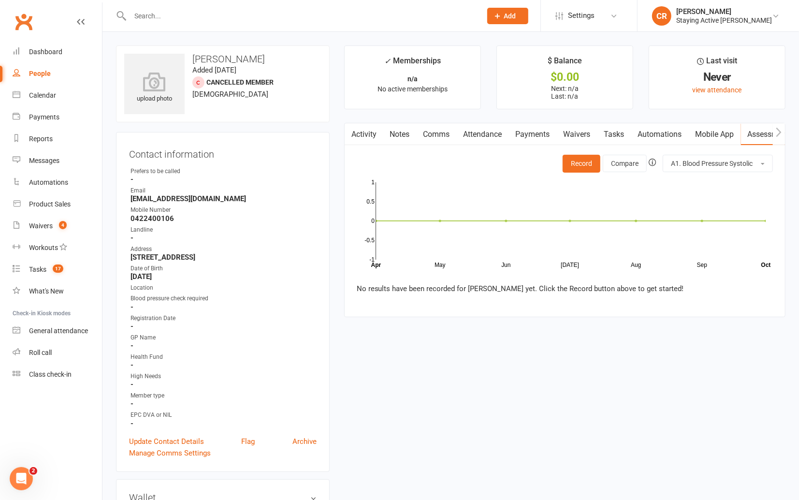
click at [246, 12] on input "text" at bounding box center [301, 16] width 348 height 14
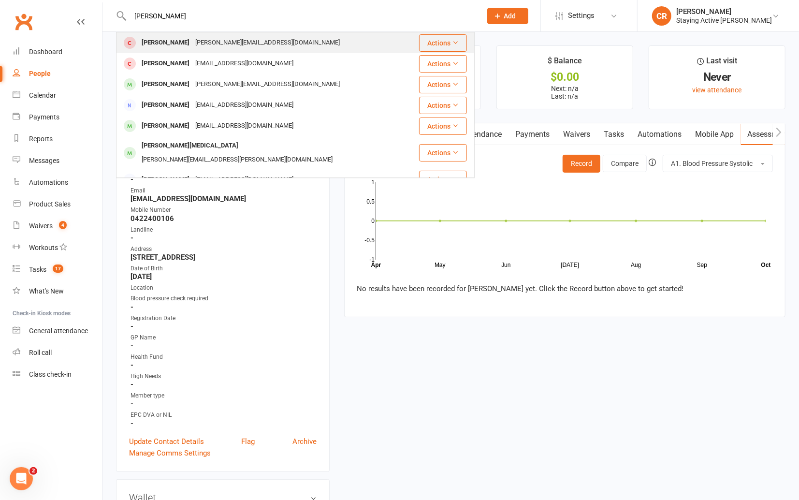
type input "[PERSON_NAME]"
click at [215, 37] on div "[PERSON_NAME][EMAIL_ADDRESS][DOMAIN_NAME]" at bounding box center [267, 43] width 150 height 14
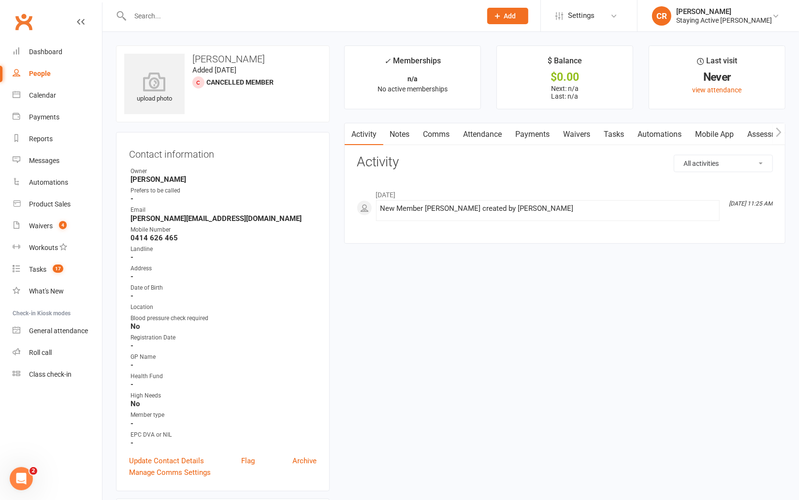
click at [396, 133] on link "Notes" at bounding box center [399, 134] width 33 height 22
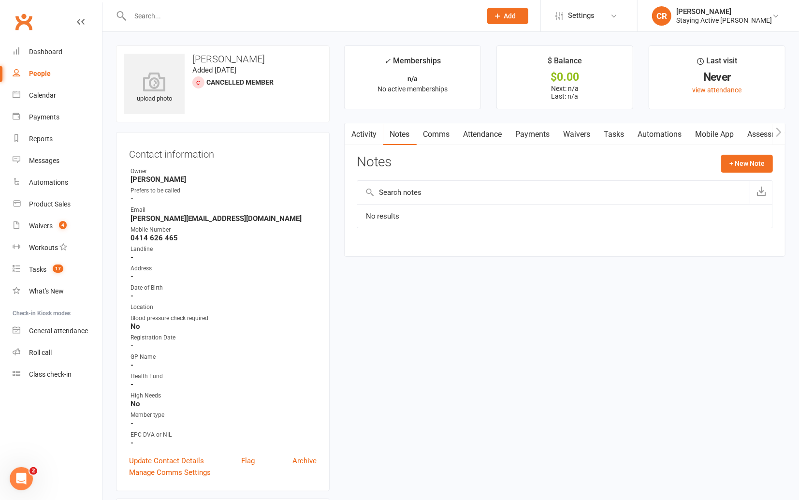
click at [376, 134] on link "Activity" at bounding box center [364, 134] width 39 height 22
click at [397, 138] on link "Notes" at bounding box center [399, 134] width 33 height 22
click at [274, 18] on input "text" at bounding box center [301, 16] width 348 height 14
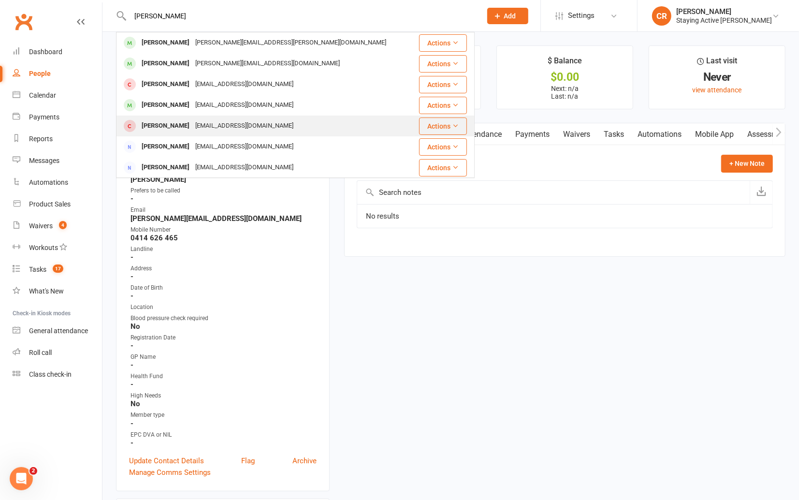
type input "[PERSON_NAME]"
click at [249, 123] on div "[EMAIL_ADDRESS][DOMAIN_NAME]" at bounding box center [244, 126] width 104 height 14
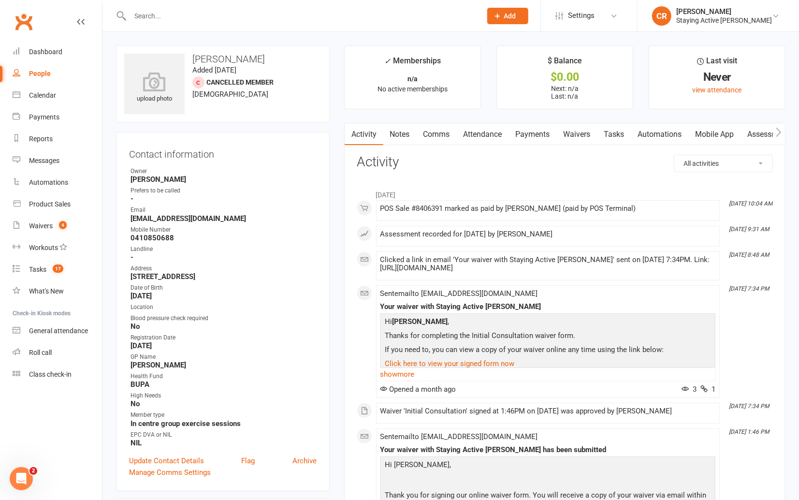
click at [408, 127] on link "Notes" at bounding box center [399, 134] width 33 height 22
